Goal: Transaction & Acquisition: Purchase product/service

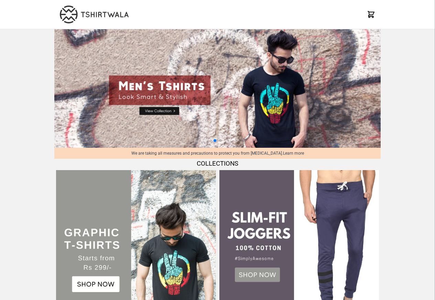
click at [163, 111] on img at bounding box center [217, 88] width 326 height 119
select select "*********"
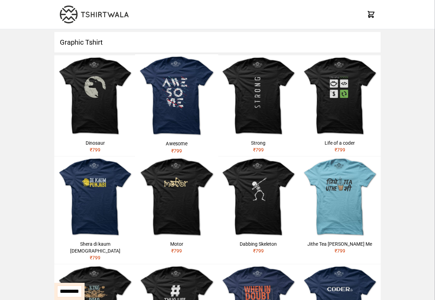
click at [101, 51] on h1 "Graphic Tshirt" at bounding box center [217, 42] width 326 height 21
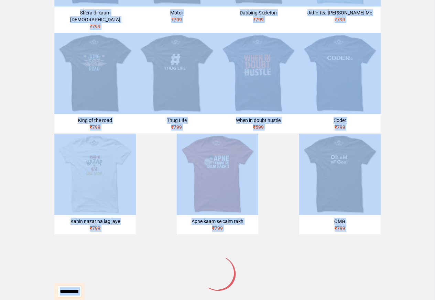
scroll to position [289, 0]
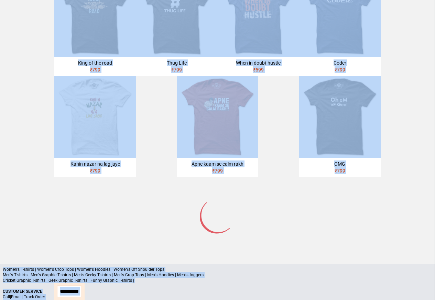
click at [84, 278] on p "Cricket Graphic T-shirts | Geek Graphic T-shirts | Funny Graphic T-shirts |" at bounding box center [217, 280] width 429 height 5
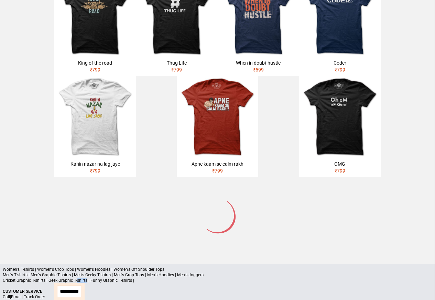
click at [78, 278] on p "Cricket Graphic T-shirts | Geek Graphic T-shirts | Funny Graphic T-shirts |" at bounding box center [217, 280] width 429 height 5
click at [91, 117] on img at bounding box center [94, 116] width 81 height 81
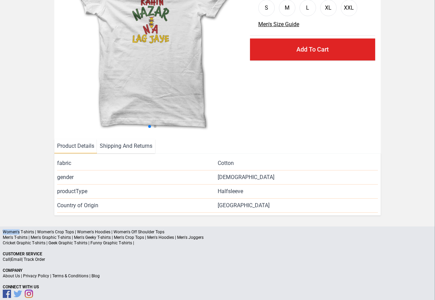
scroll to position [95, 0]
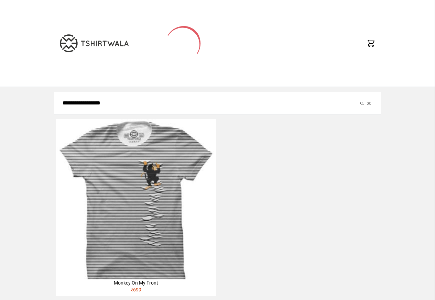
type input "**********"
click at [358, 99] on button "submit" at bounding box center [361, 103] width 7 height 8
click at [143, 194] on img at bounding box center [136, 199] width 160 height 160
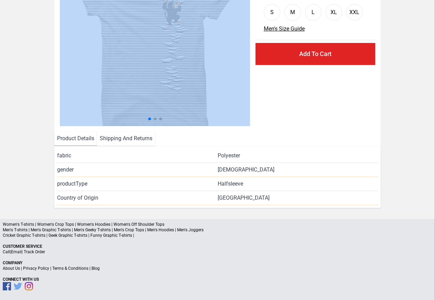
scroll to position [83, 0]
